Goal: Communication & Community: Connect with others

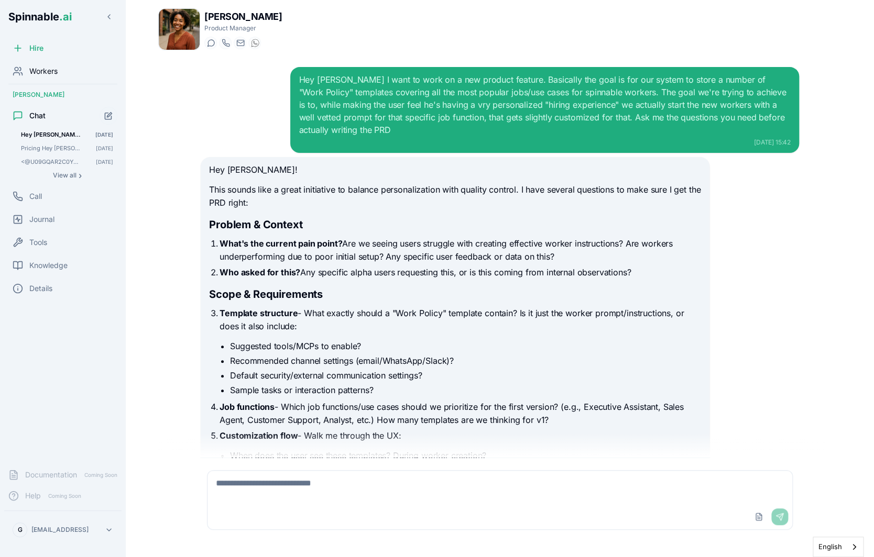
scroll to position [1982, 0]
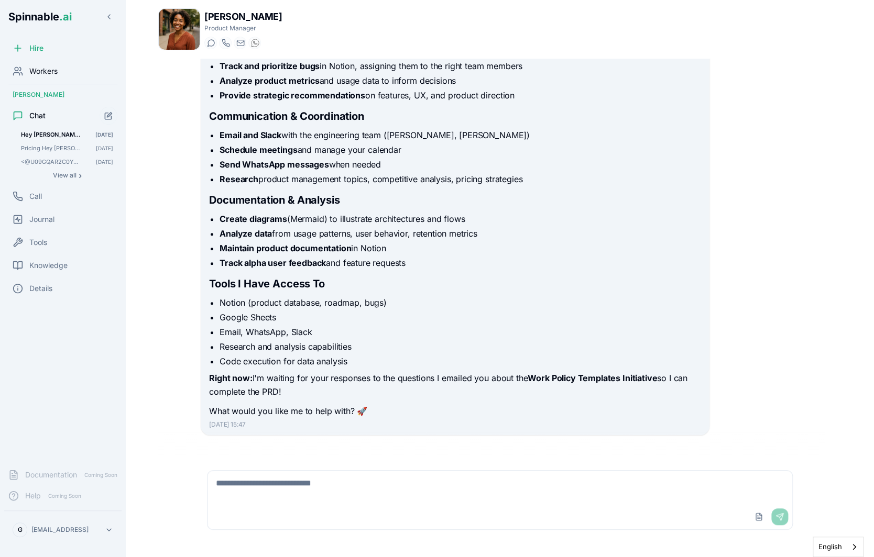
click at [51, 72] on span "Workers" at bounding box center [43, 71] width 28 height 10
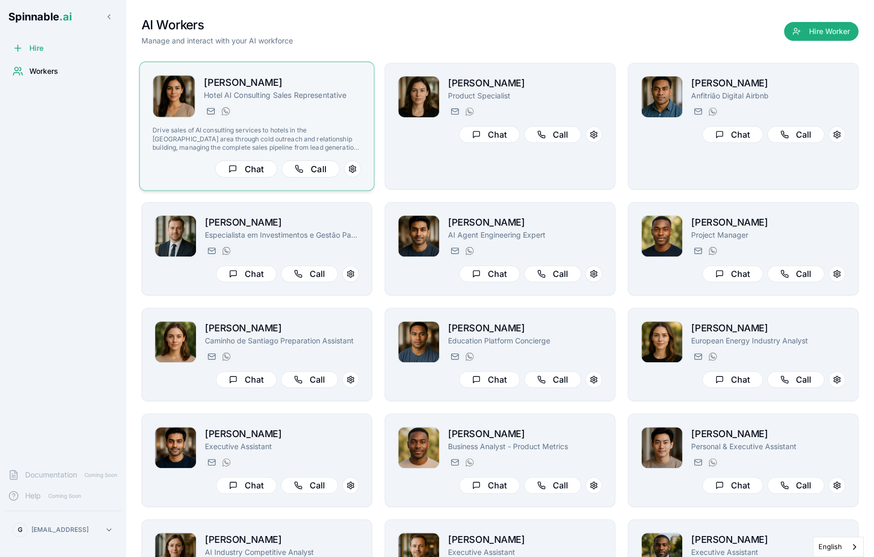
click at [327, 107] on div "rita.mansoor@getspinnable.ai +351 915 743 953" at bounding box center [282, 111] width 157 height 13
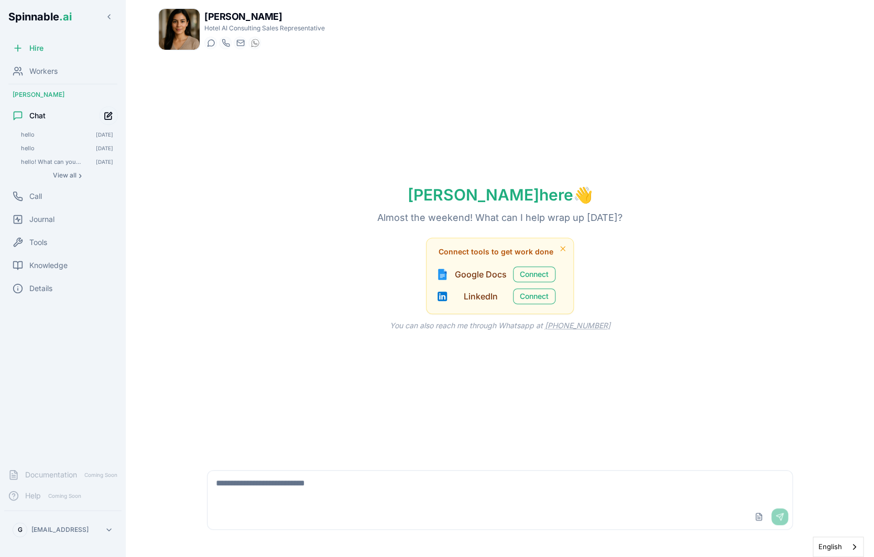
click at [107, 118] on icon "Start new chat" at bounding box center [108, 116] width 9 height 9
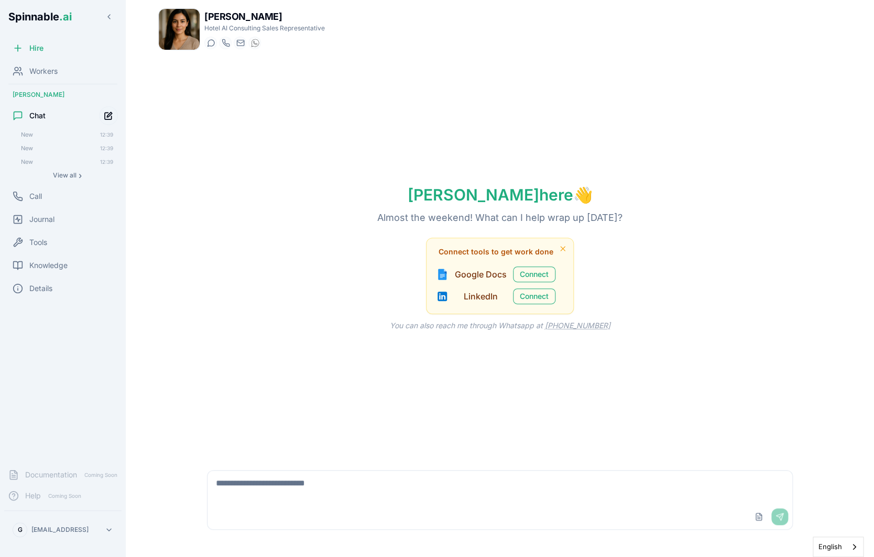
click at [107, 118] on icon "Start new chat" at bounding box center [108, 116] width 9 height 9
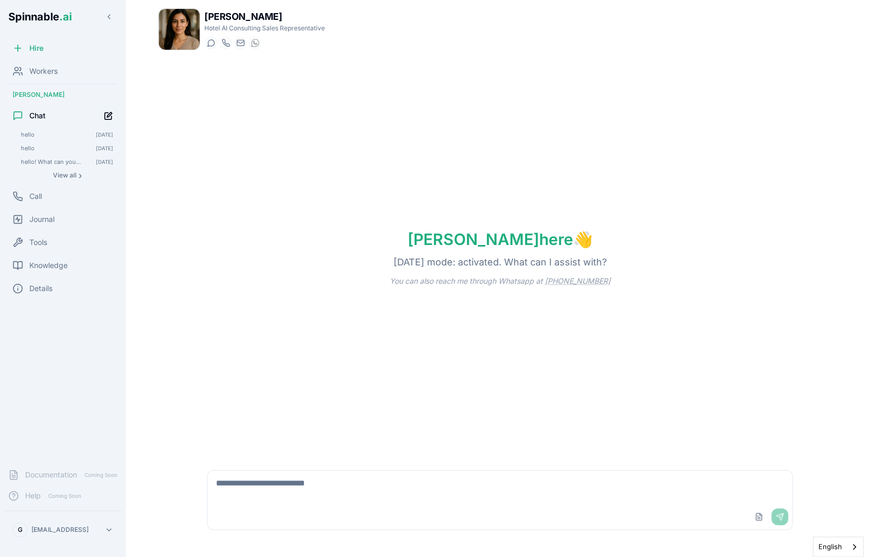
click at [106, 119] on icon "Start new chat" at bounding box center [108, 116] width 9 height 9
click at [320, 495] on textarea at bounding box center [499, 488] width 585 height 34
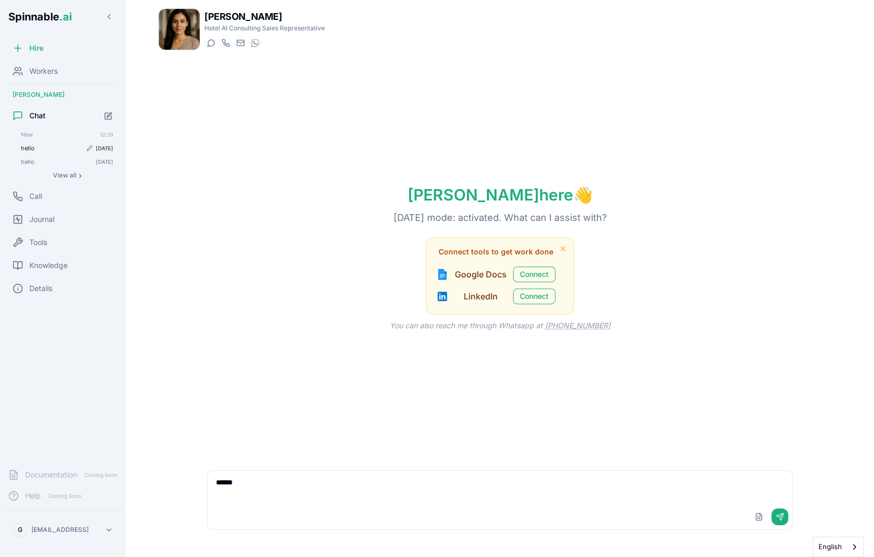
type textarea "******"
click at [37, 149] on span "hello" at bounding box center [51, 148] width 60 height 7
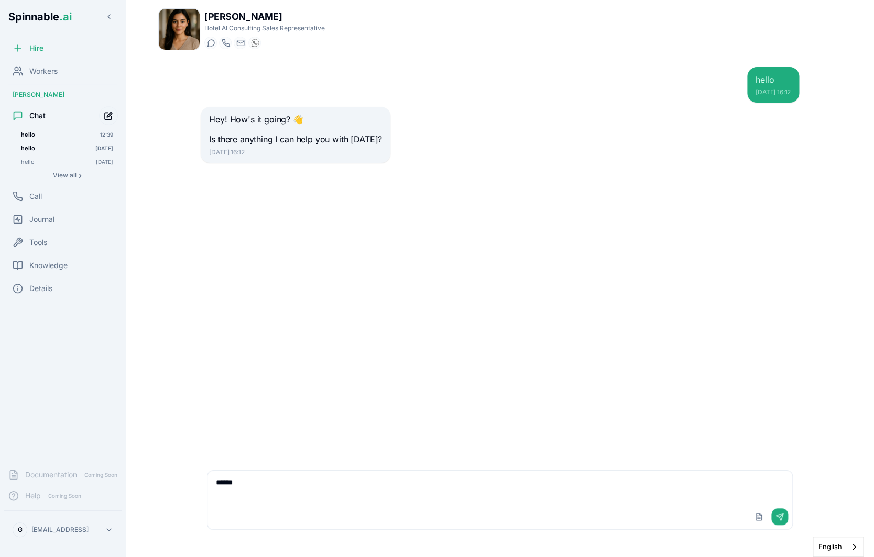
click at [110, 119] on icon "Start new chat" at bounding box center [108, 116] width 9 height 9
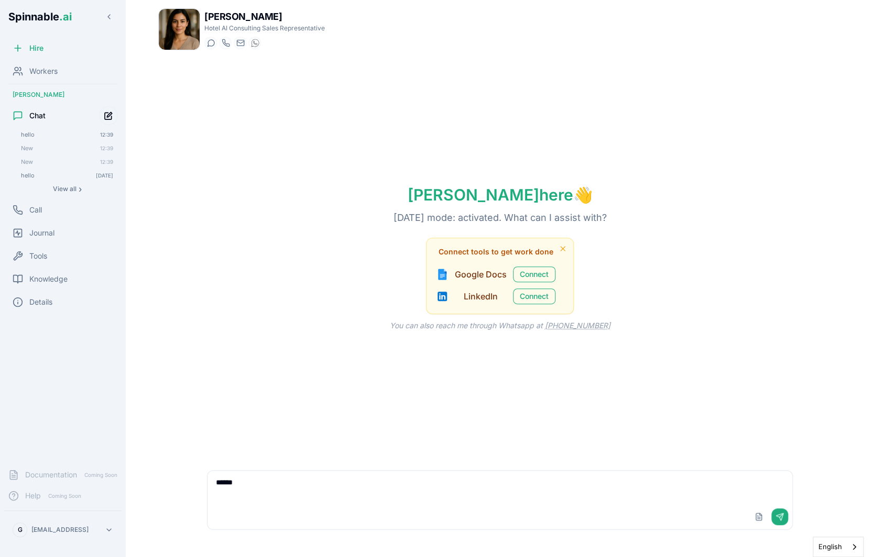
click at [109, 117] on icon "Start new chat" at bounding box center [109, 114] width 5 height 5
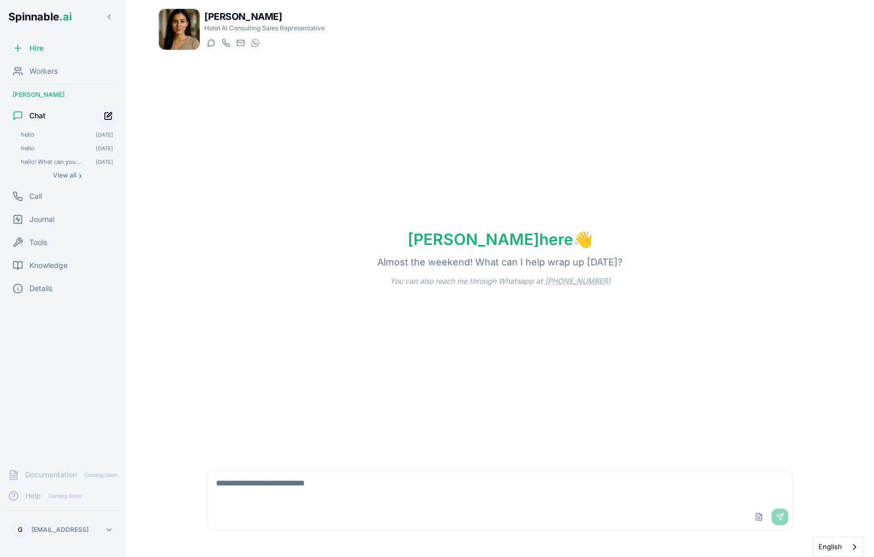
click at [111, 117] on icon "Start new chat" at bounding box center [108, 116] width 7 height 7
click at [286, 495] on textarea at bounding box center [499, 488] width 585 height 34
type textarea "****"
